Goal: Task Accomplishment & Management: Use online tool/utility

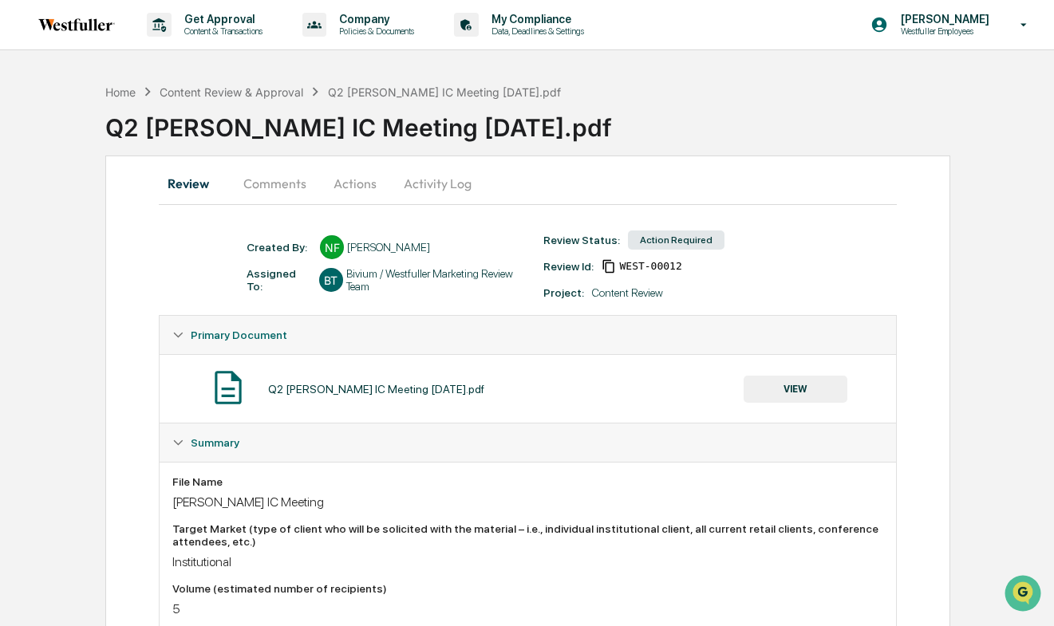
click at [281, 190] on button "Comments" at bounding box center [275, 183] width 89 height 38
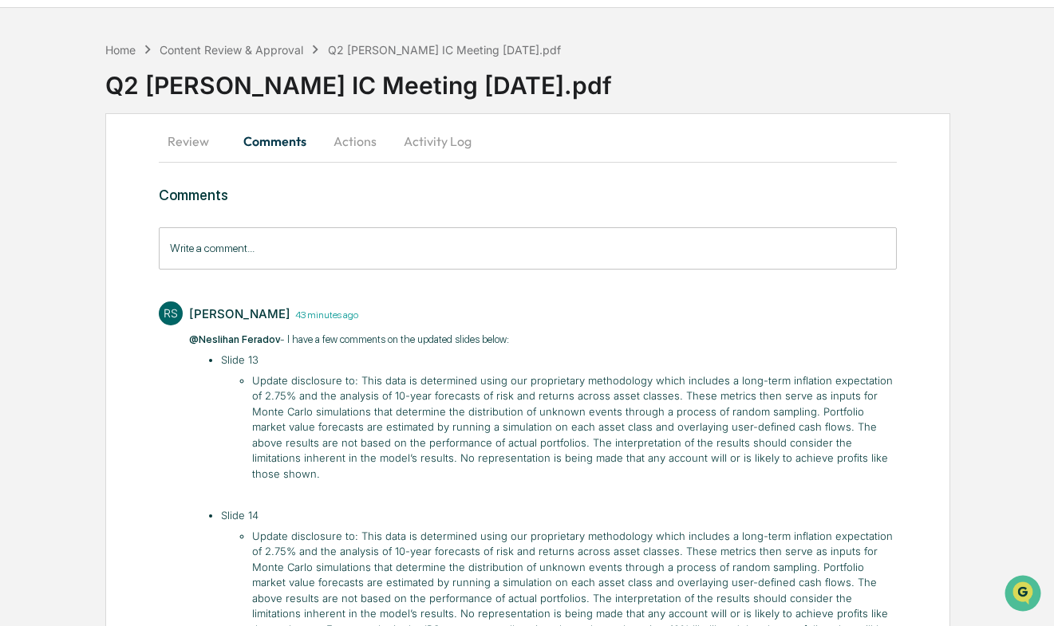
scroll to position [148, 0]
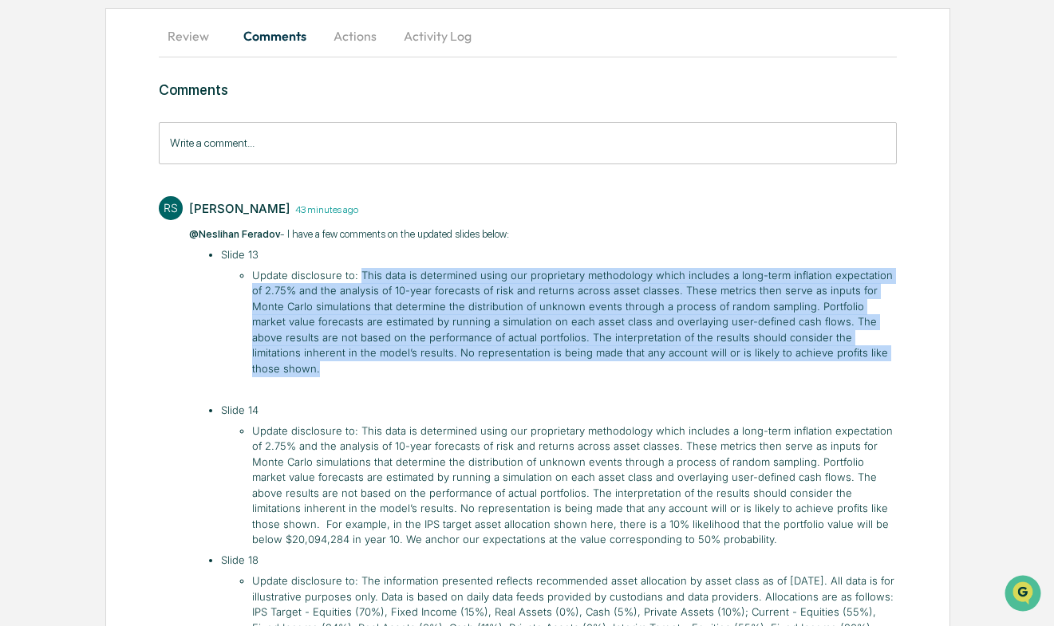
drag, startPoint x: 357, startPoint y: 274, endPoint x: 858, endPoint y: 351, distance: 506.8
click at [858, 351] on li "Update disclosure to: This data is determined using our proprietary methodology…" at bounding box center [574, 322] width 644 height 109
copy li "This data is determined using our proprietary methodology which includes a long…"
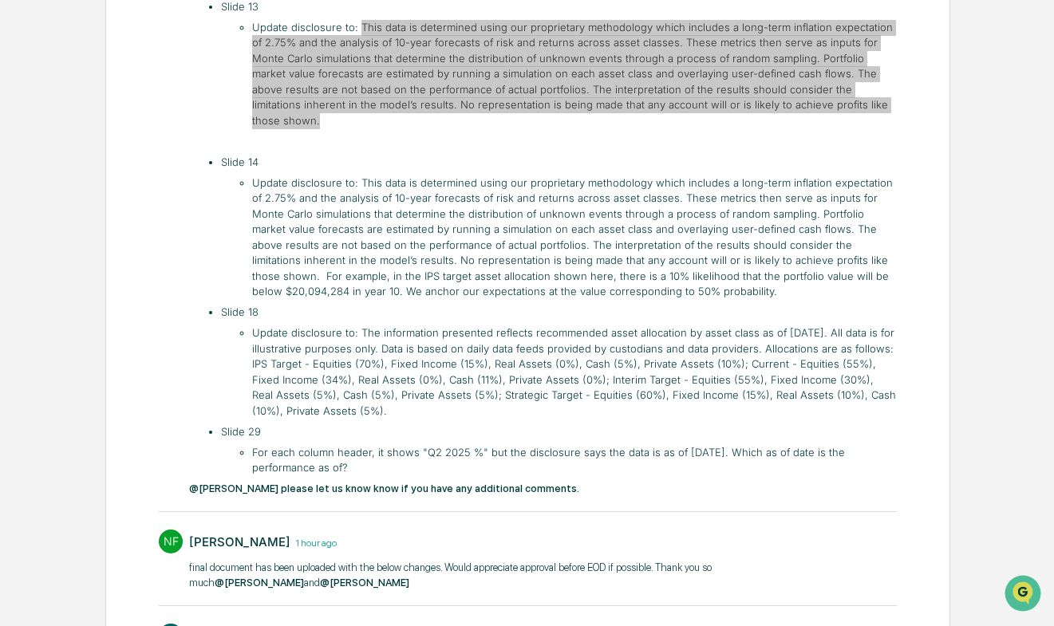
scroll to position [457, 0]
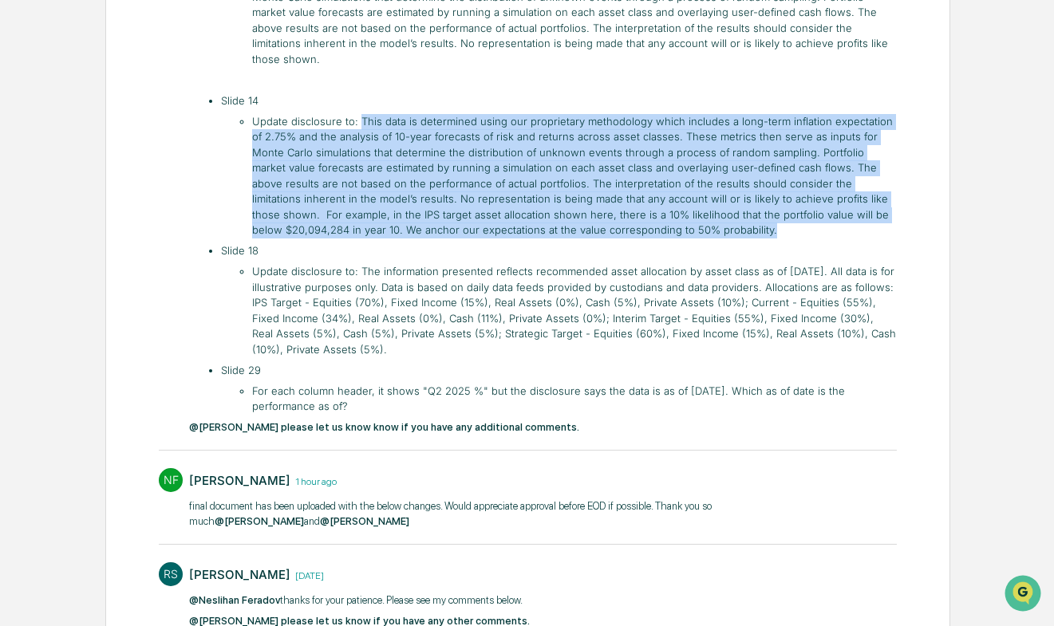
drag, startPoint x: 359, startPoint y: 105, endPoint x: 604, endPoint y: 214, distance: 267.8
click at [604, 214] on li "Update disclosure to: This data is determined using our proprietary methodology…" at bounding box center [574, 176] width 644 height 124
copy li "This data is determined using our proprietary methodology which includes a long…"
drag, startPoint x: 320, startPoint y: 333, endPoint x: 357, endPoint y: 260, distance: 82.4
click at [357, 264] on li "Update disclosure to: The information presented reflects recommended asset allo…" at bounding box center [574, 310] width 644 height 93
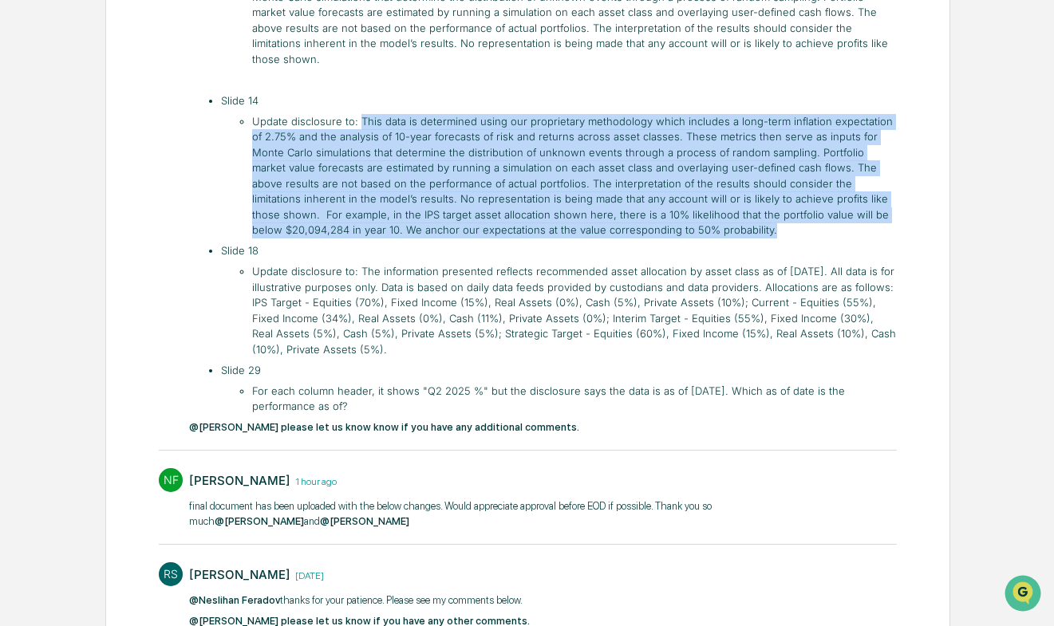
copy li "The information presented reflects recommended asset allocation by asset class …"
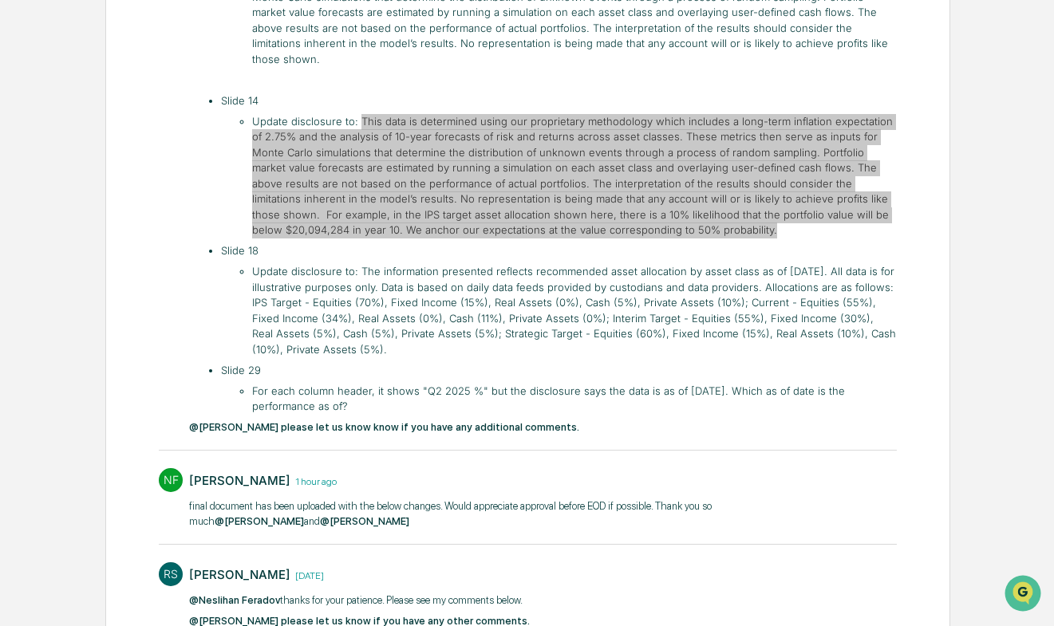
scroll to position [0, 0]
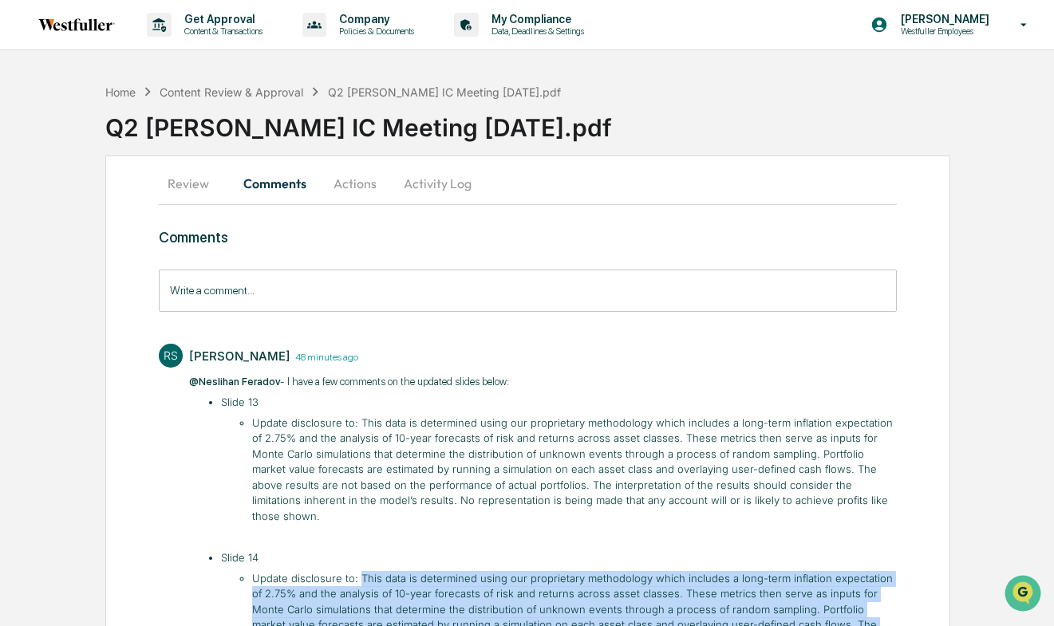
click at [360, 183] on button "Actions" at bounding box center [355, 183] width 72 height 38
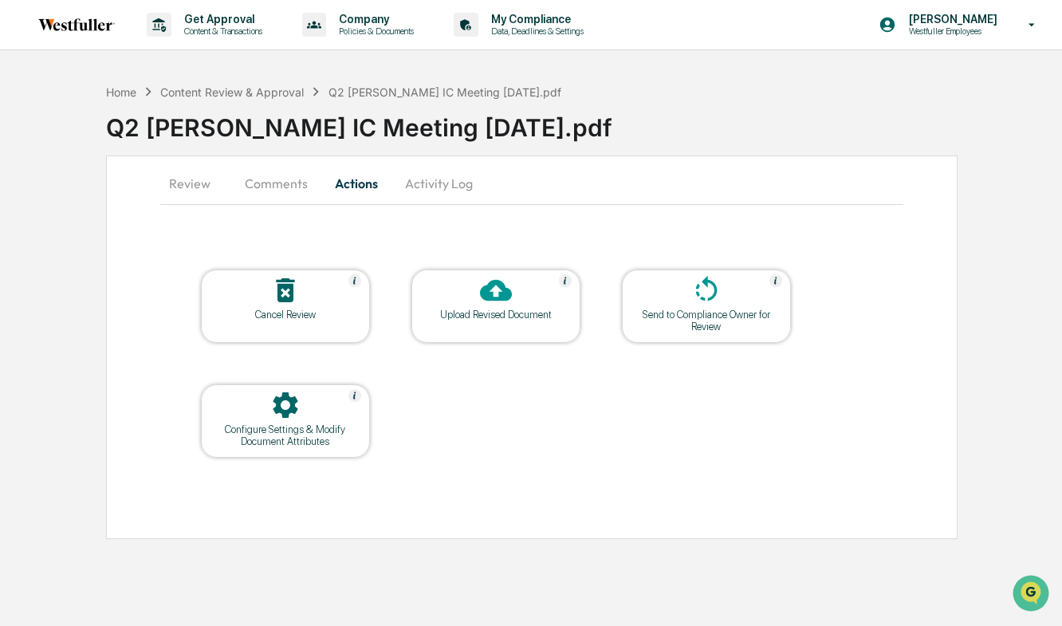
click at [509, 298] on icon at bounding box center [496, 291] width 32 height 22
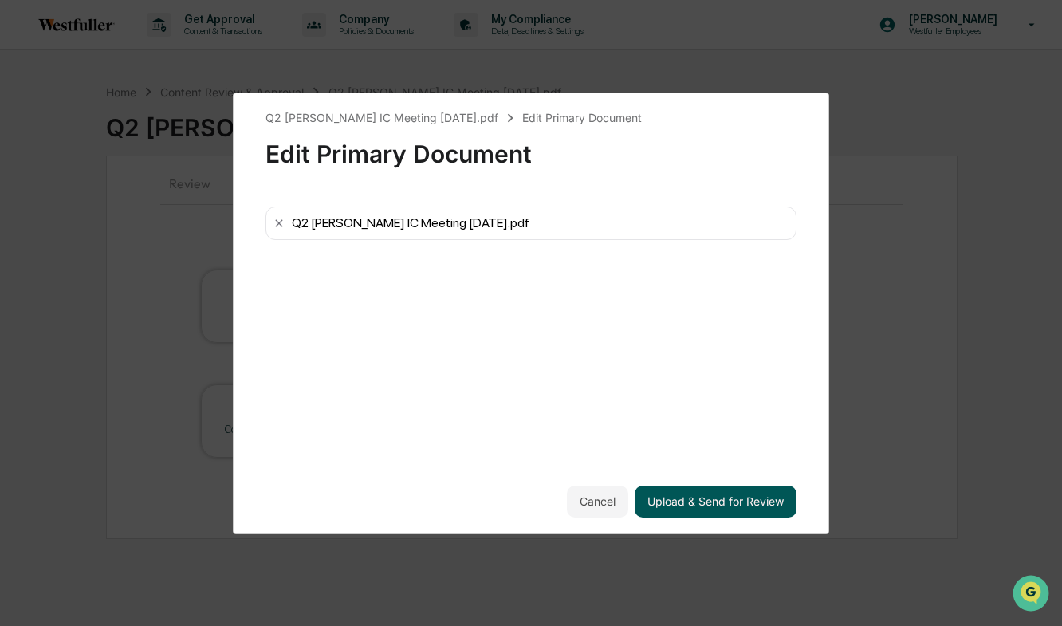
click at [709, 508] on button "Upload & Send for Review" at bounding box center [716, 502] width 162 height 32
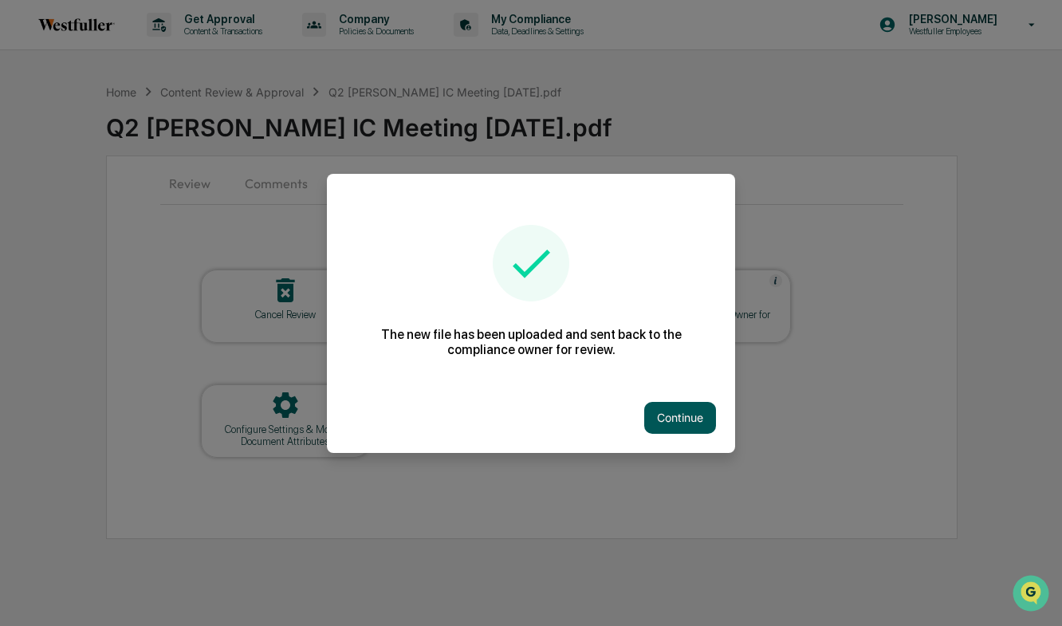
click at [660, 408] on button "Continue" at bounding box center [680, 418] width 72 height 32
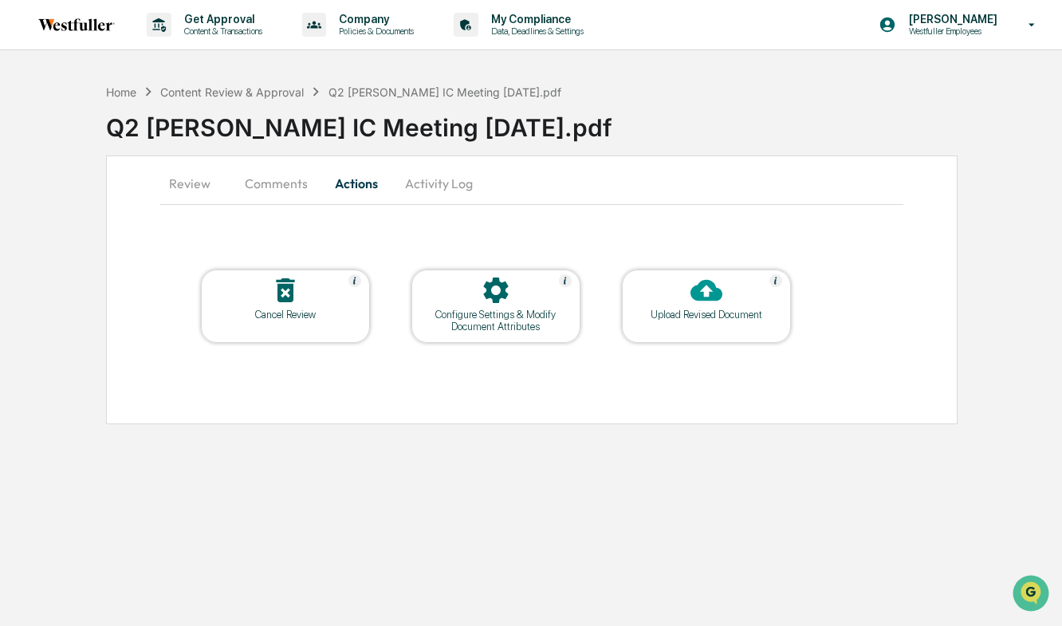
click at [296, 184] on button "Comments" at bounding box center [276, 183] width 89 height 38
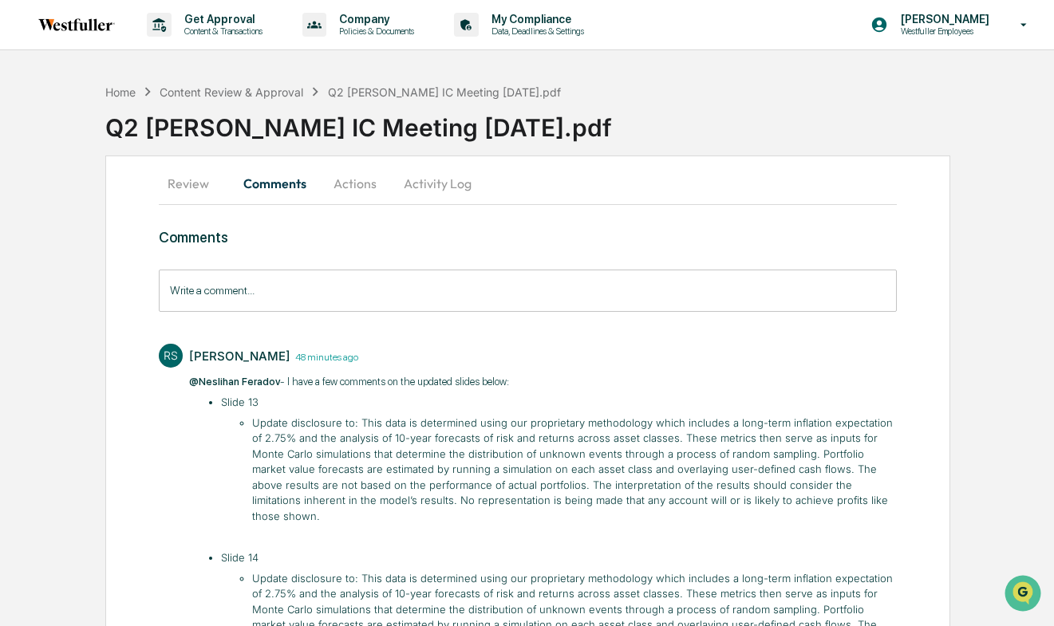
click at [278, 286] on input "Write a comment..." at bounding box center [528, 291] width 738 height 42
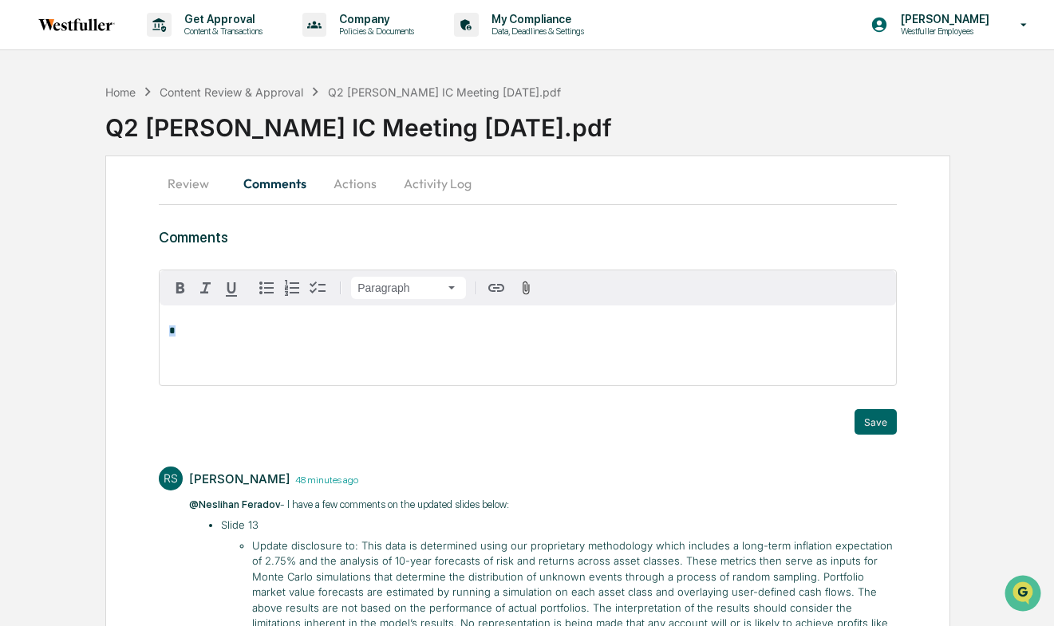
click at [249, 325] on div "*" at bounding box center [528, 345] width 736 height 80
click at [222, 356] on div "[PERSON_NAME]" at bounding box center [221, 356] width 104 height 20
click at [869, 420] on button "Save" at bounding box center [875, 422] width 42 height 26
